Goal: Task Accomplishment & Management: Use online tool/utility

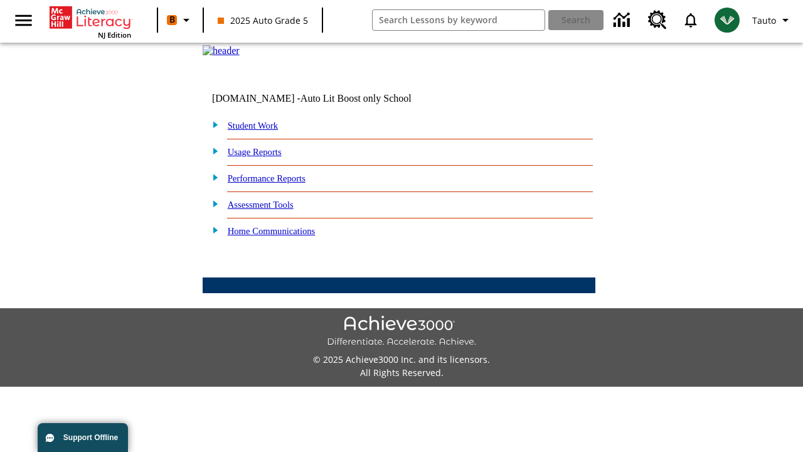
click at [260, 130] on link "Student Work" at bounding box center [253, 125] width 50 height 10
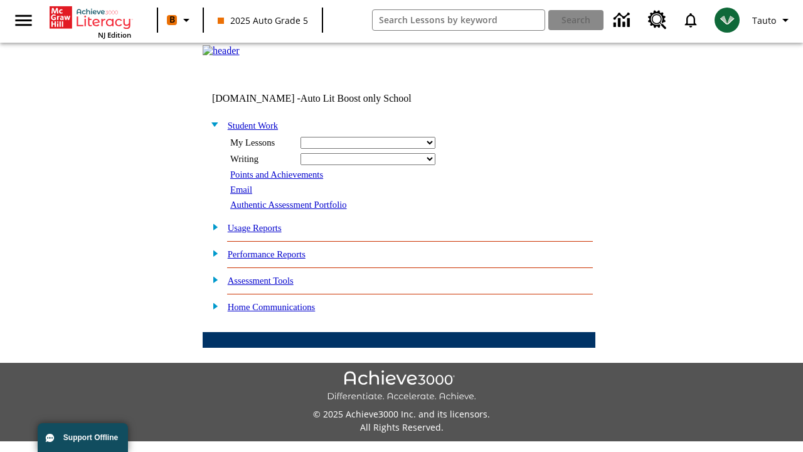
select select "/options/reports/?report_id=24&atype=14&section=2"
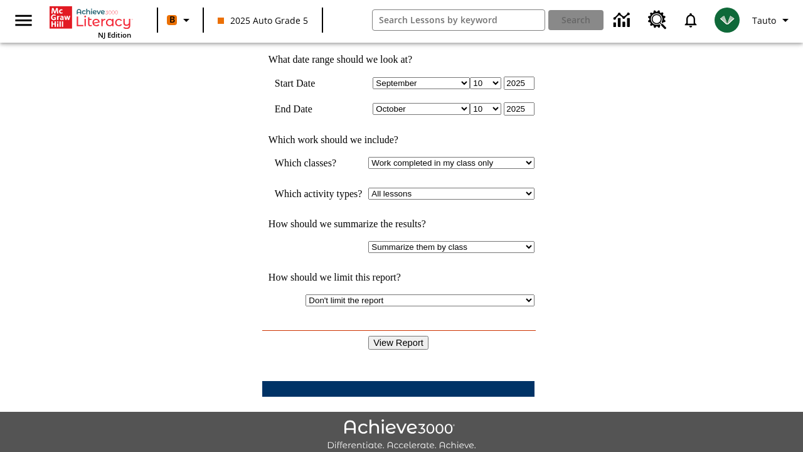
scroll to position [327, 0]
